Goal: Navigation & Orientation: Find specific page/section

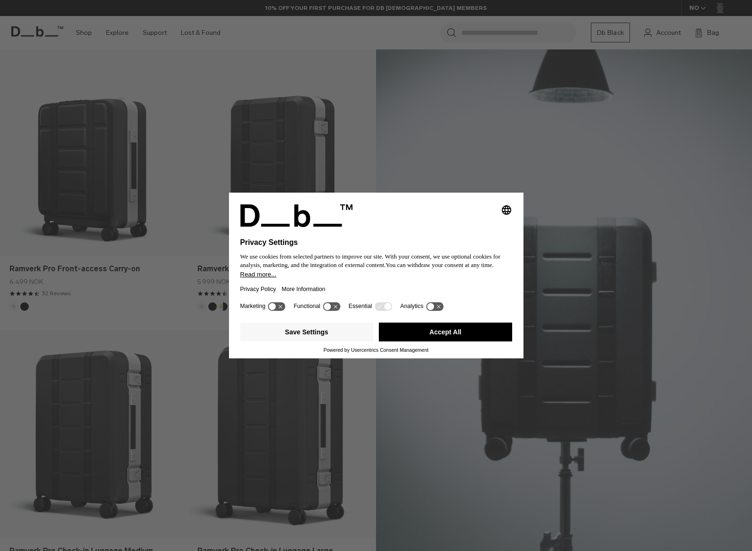
click at [413, 332] on button "Accept All" at bounding box center [445, 332] width 133 height 19
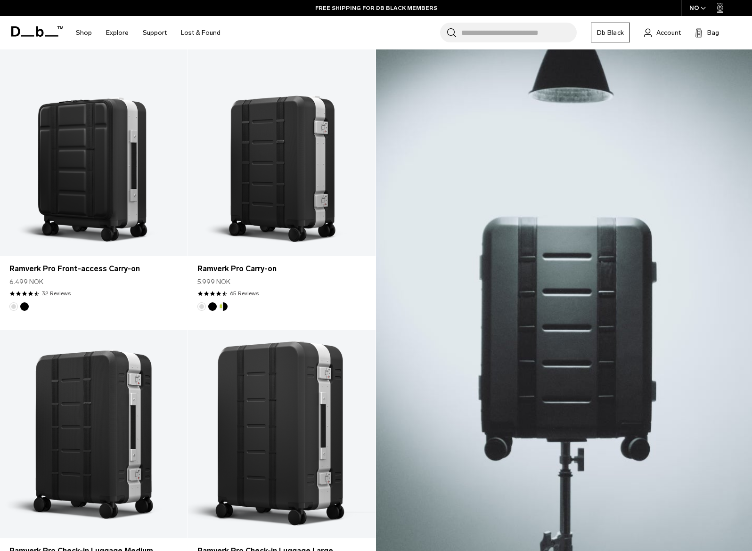
click at [604, 33] on link "Db Black" at bounding box center [610, 33] width 39 height 20
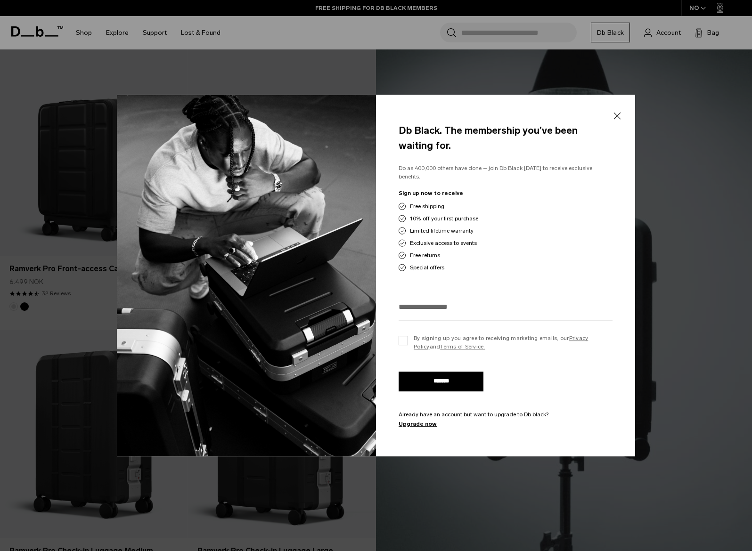
click at [626, 114] on div "Db Black. The membership you’ve been waiting for. Do as 400,000 others have don…" at bounding box center [505, 276] width 259 height 362
drag, startPoint x: 616, startPoint y: 119, endPoint x: 628, endPoint y: 106, distance: 18.0
click at [616, 119] on button "Close" at bounding box center [617, 116] width 12 height 20
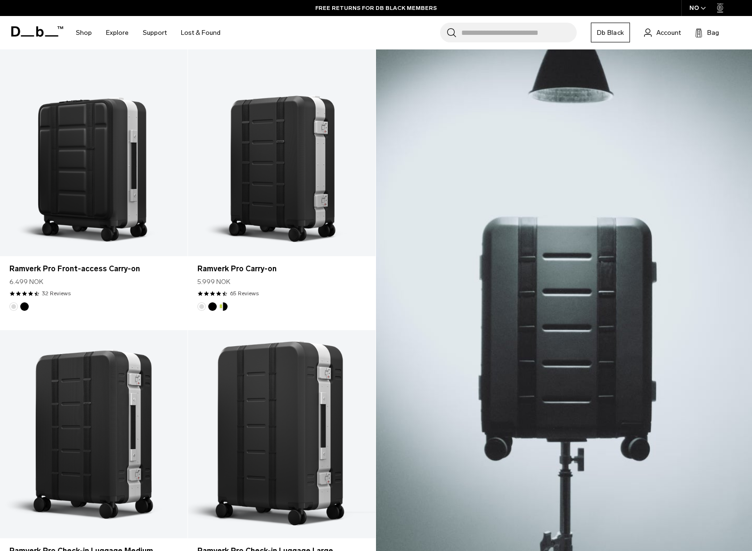
click at [714, 8] on div "NO" at bounding box center [698, 8] width 33 height 16
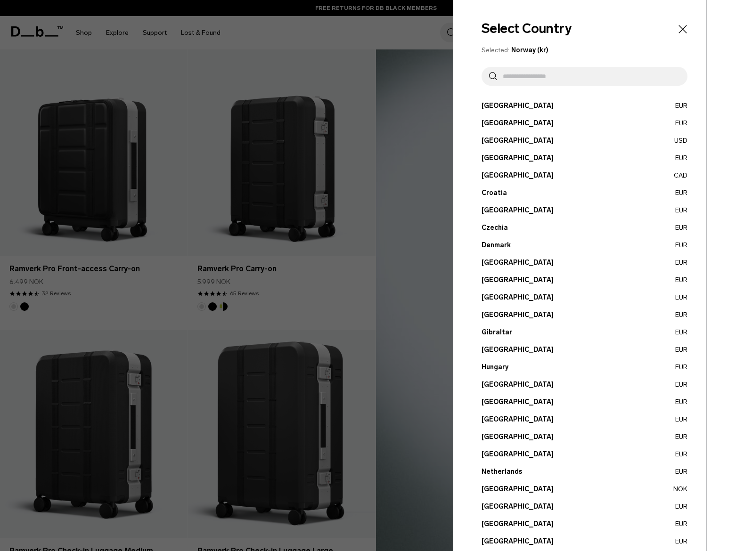
click at [572, 77] on input "text" at bounding box center [588, 76] width 183 height 19
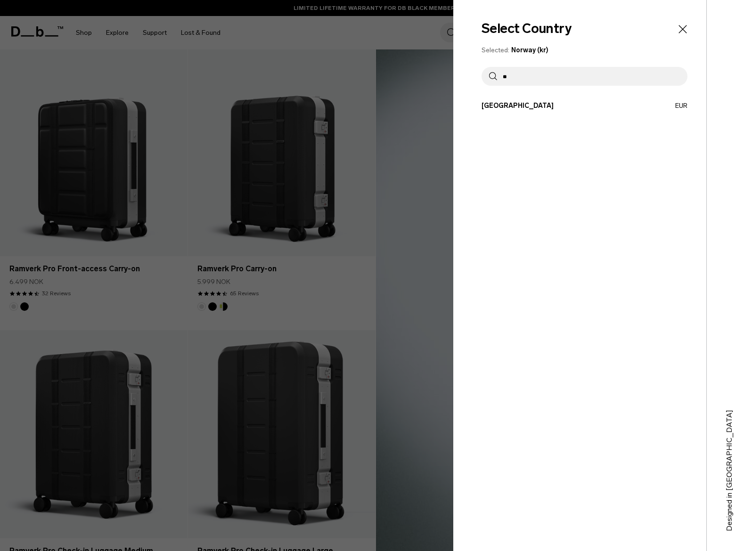
type input "*"
drag, startPoint x: 677, startPoint y: 34, endPoint x: 683, endPoint y: 28, distance: 8.0
click at [677, 34] on icon "Close" at bounding box center [682, 29] width 13 height 13
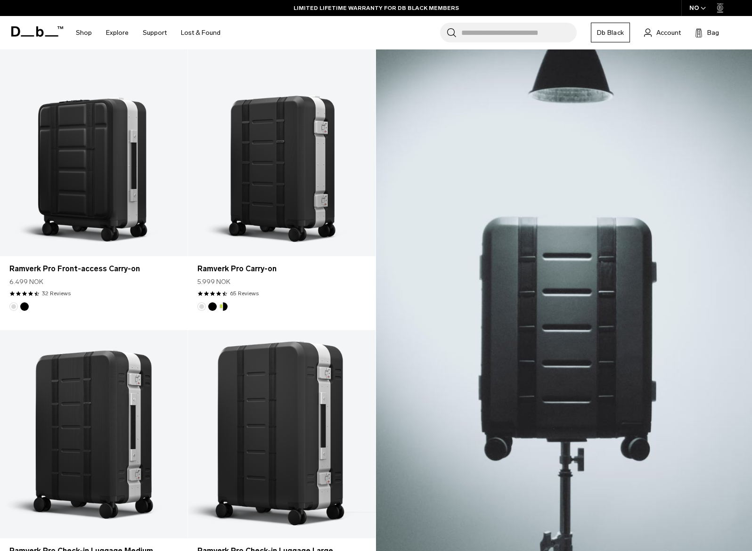
click at [697, 6] on div "NO" at bounding box center [698, 8] width 33 height 16
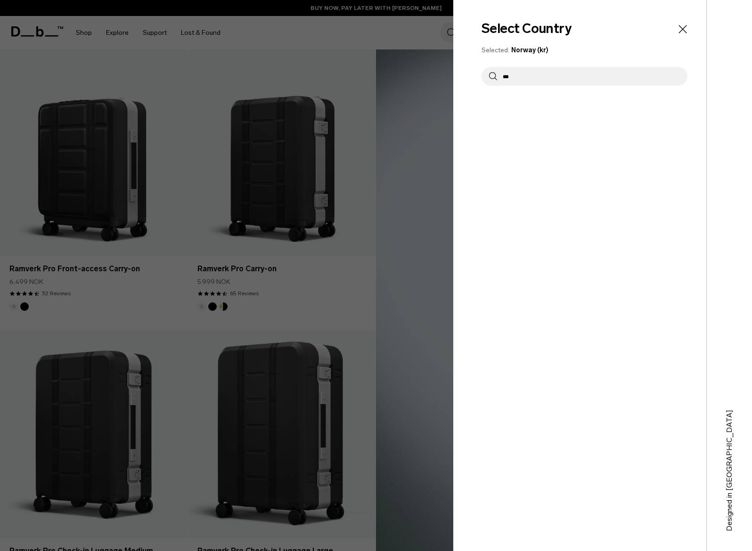
click at [633, 74] on input "***" at bounding box center [588, 76] width 183 height 19
click at [633, 77] on input "***" at bounding box center [588, 76] width 183 height 19
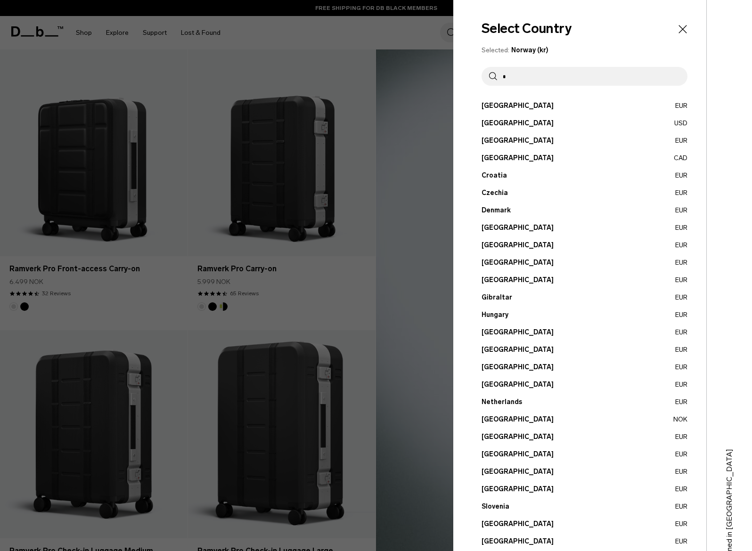
type input "*"
click at [685, 34] on icon "Close" at bounding box center [682, 29] width 13 height 13
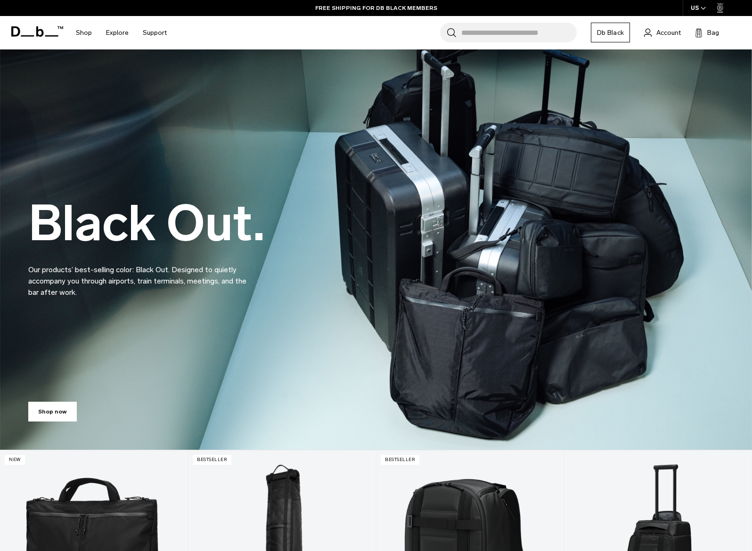
click at [700, 8] on div "US" at bounding box center [699, 8] width 32 height 16
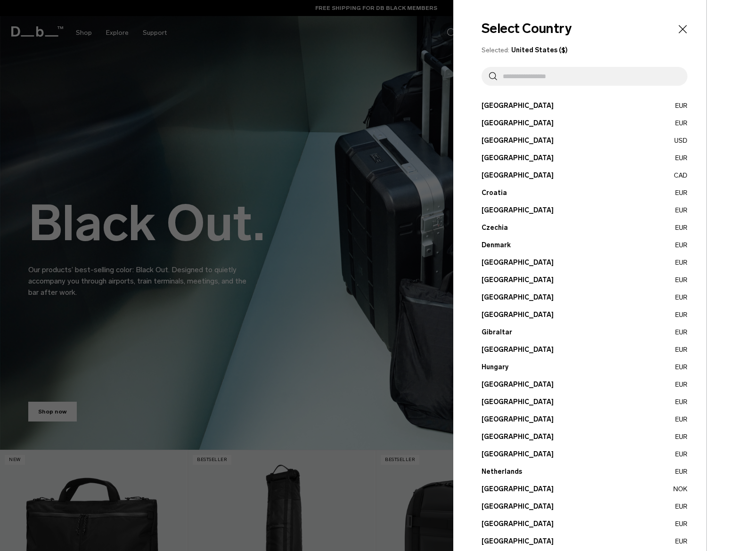
click at [585, 71] on input "text" at bounding box center [588, 76] width 183 height 19
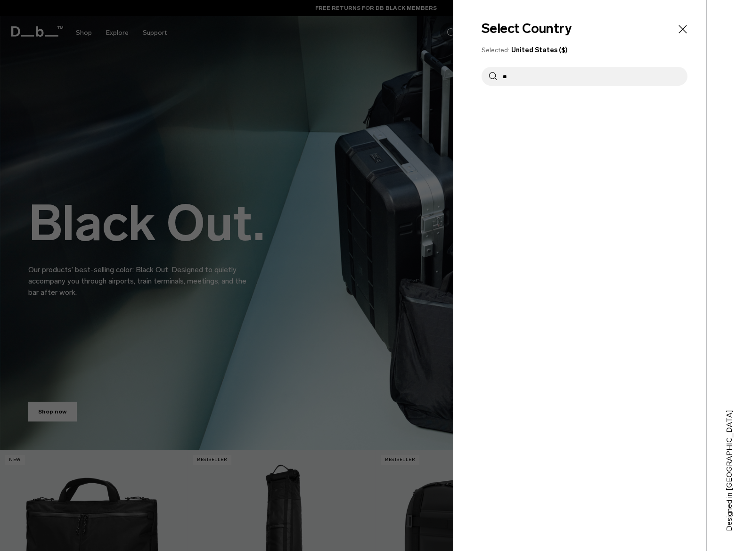
type input "*"
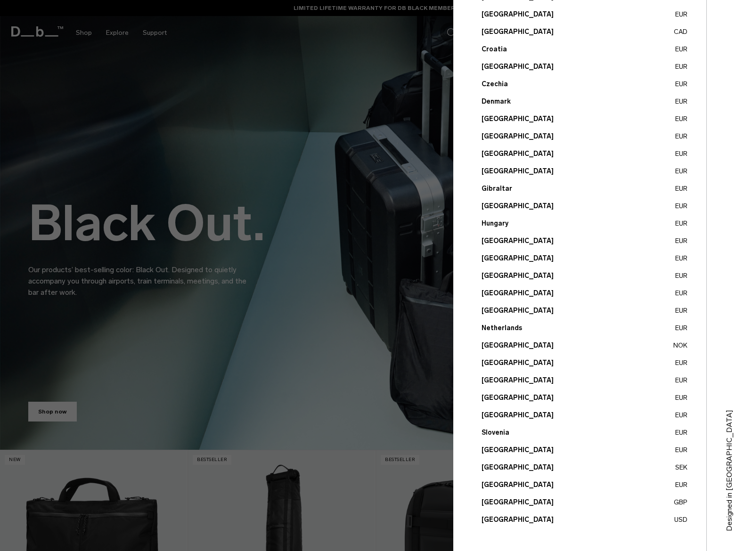
scroll to position [144, 0]
click at [525, 501] on button "United Kingdom GBP" at bounding box center [585, 503] width 206 height 10
click at [321, 131] on div at bounding box center [376, 275] width 752 height 551
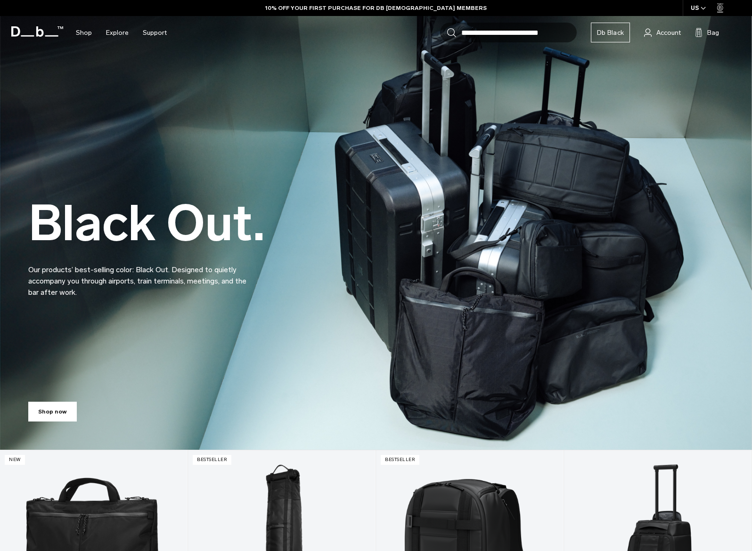
scroll to position [0, 0]
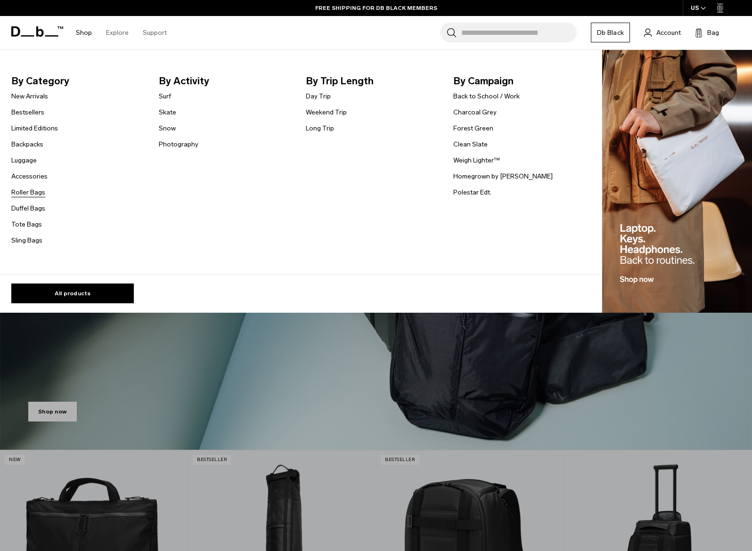
click at [29, 190] on link "Roller Bags" at bounding box center [28, 193] width 34 height 10
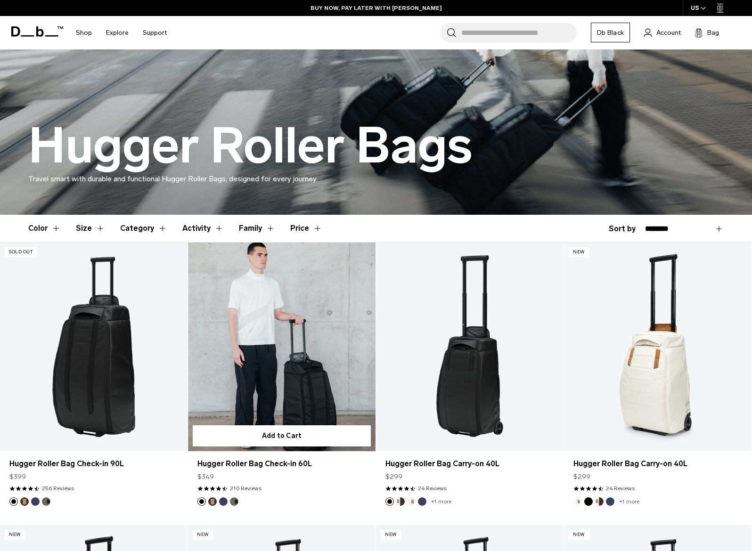
scroll to position [119, 0]
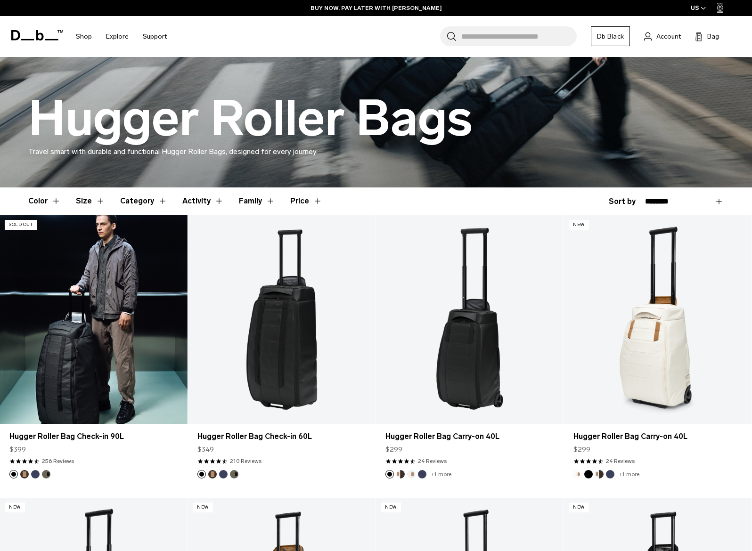
click at [123, 347] on link "Hugger Roller Bag Check-in 90L" at bounding box center [94, 319] width 188 height 208
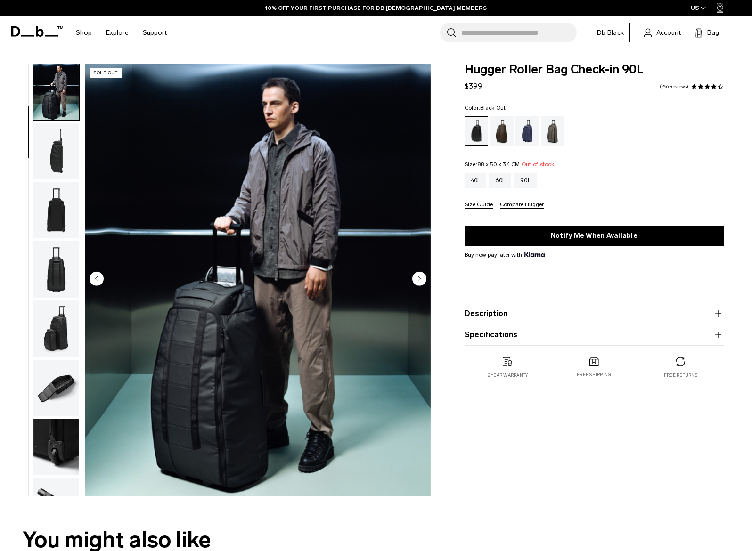
click at [52, 202] on img "button" at bounding box center [56, 210] width 46 height 57
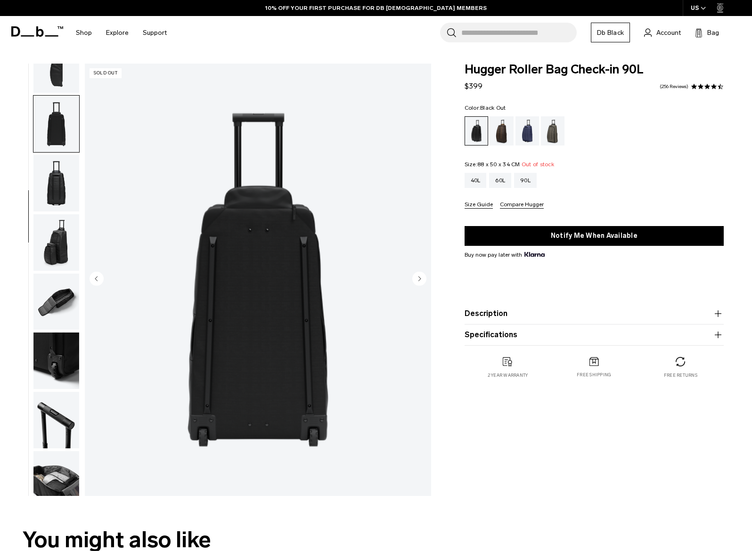
scroll to position [165, 0]
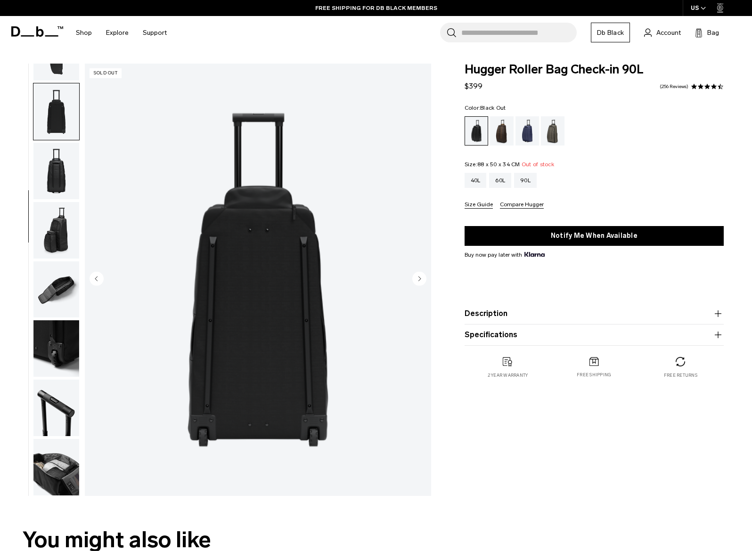
drag, startPoint x: 56, startPoint y: 253, endPoint x: 58, endPoint y: 261, distance: 8.6
click at [56, 253] on img "button" at bounding box center [56, 230] width 46 height 57
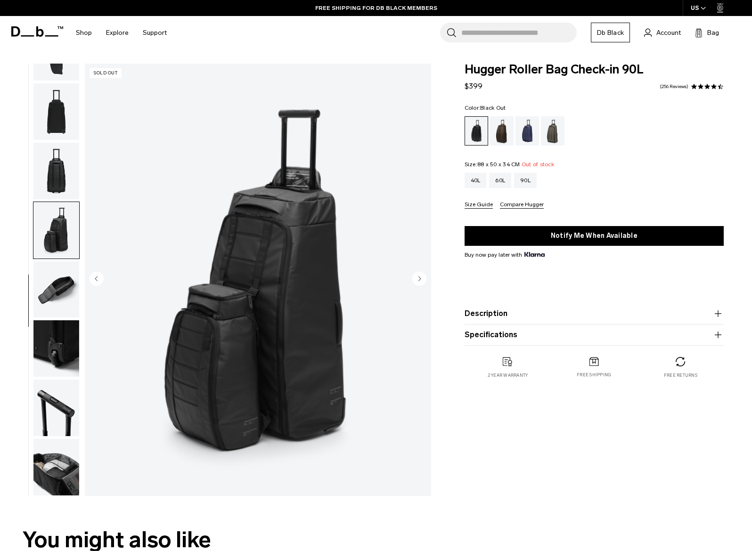
click at [61, 283] on img "button" at bounding box center [56, 290] width 46 height 57
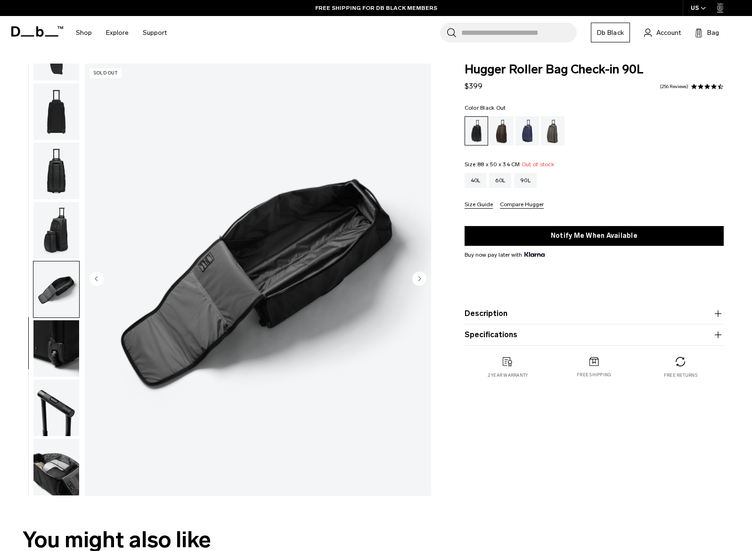
click at [56, 364] on img "button" at bounding box center [56, 349] width 46 height 57
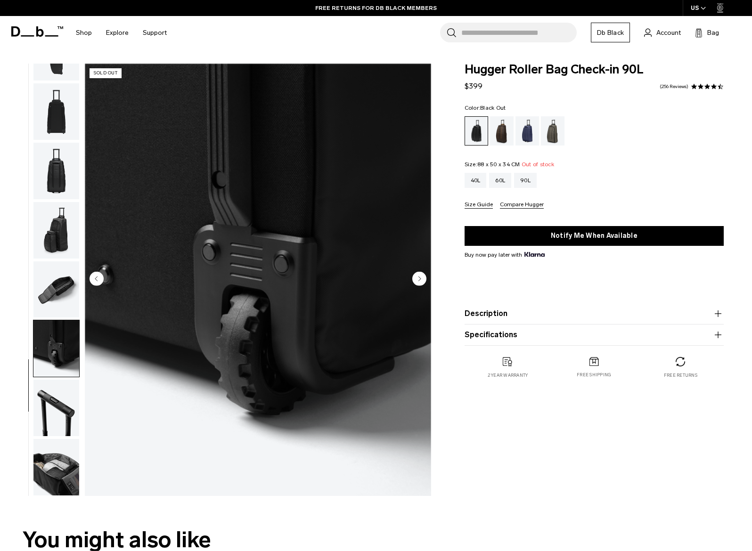
click at [54, 414] on img "button" at bounding box center [56, 408] width 46 height 57
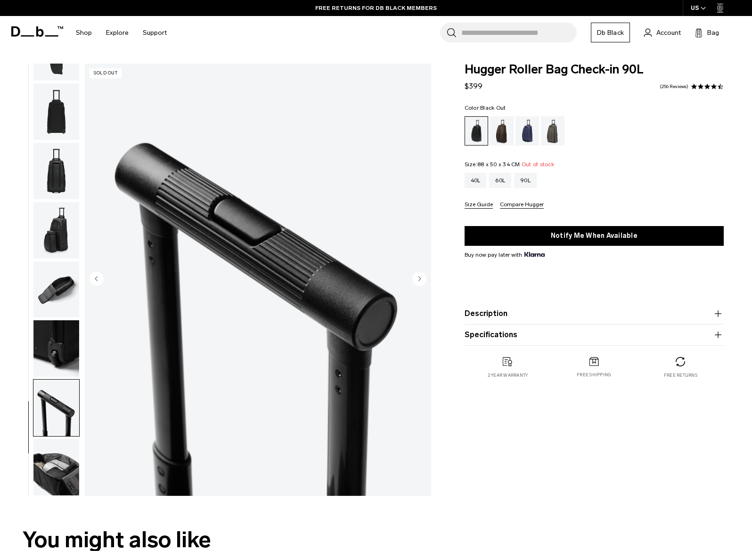
click at [52, 463] on img "button" at bounding box center [56, 467] width 46 height 57
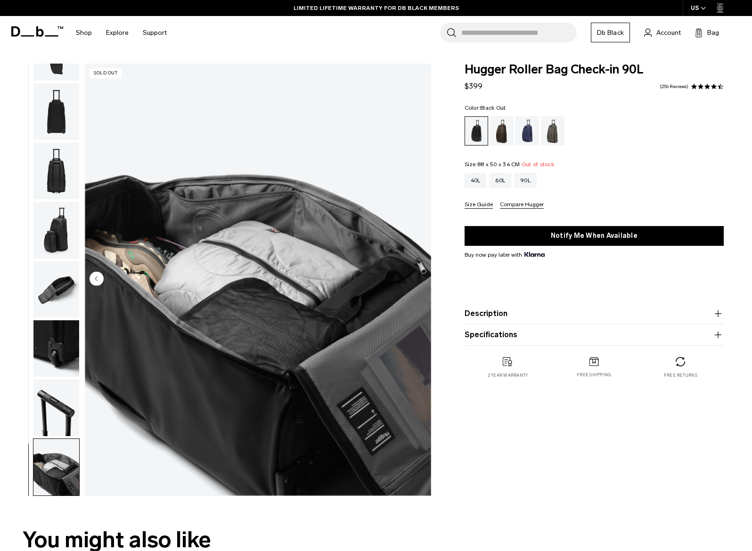
scroll to position [0, 0]
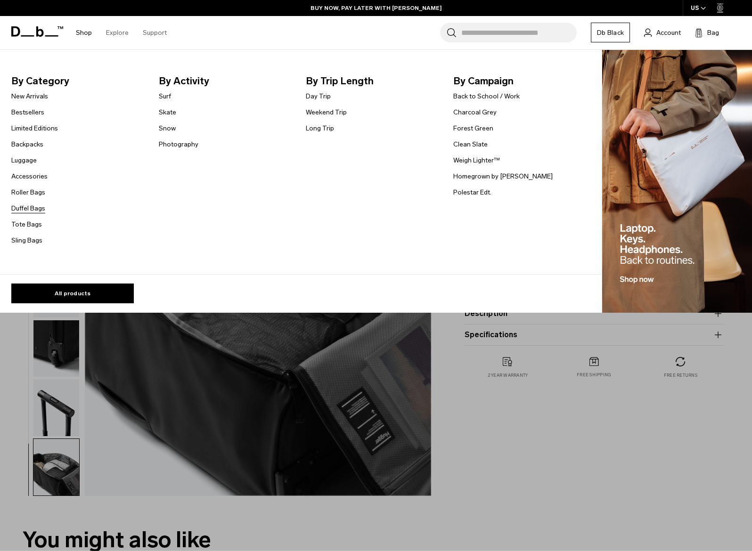
click at [25, 207] on link "Duffel Bags" at bounding box center [28, 209] width 34 height 10
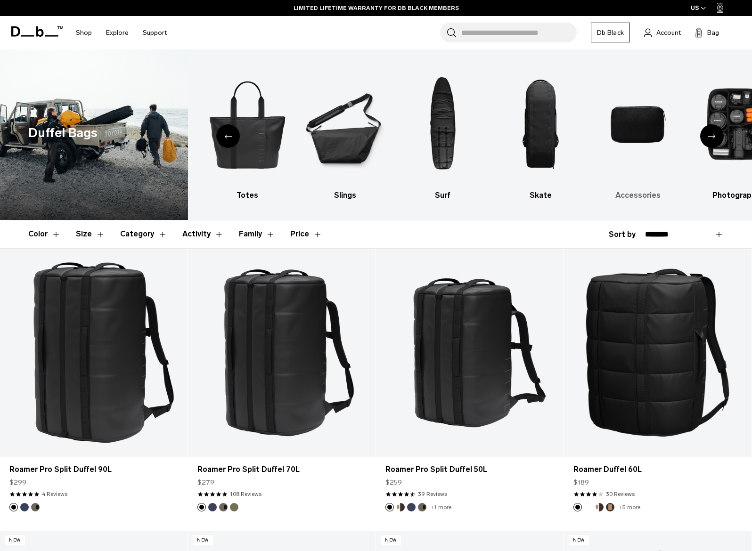
click at [641, 117] on img "9 / 10" at bounding box center [638, 125] width 81 height 122
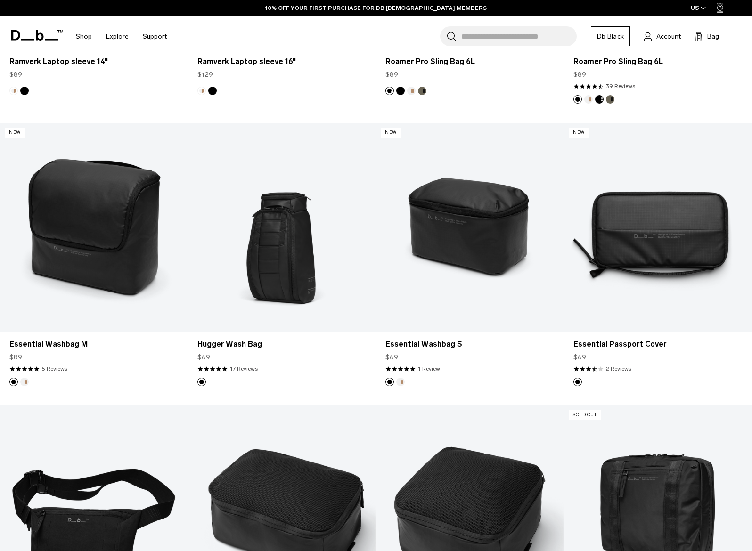
scroll to position [1360, 0]
